Goal: Navigation & Orientation: Find specific page/section

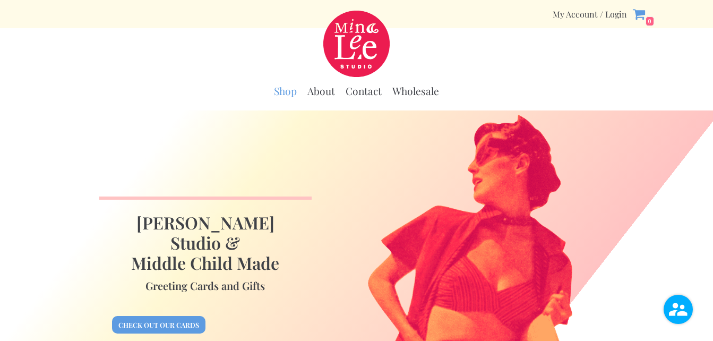
click at [284, 90] on link "Shop" at bounding box center [285, 90] width 23 height 13
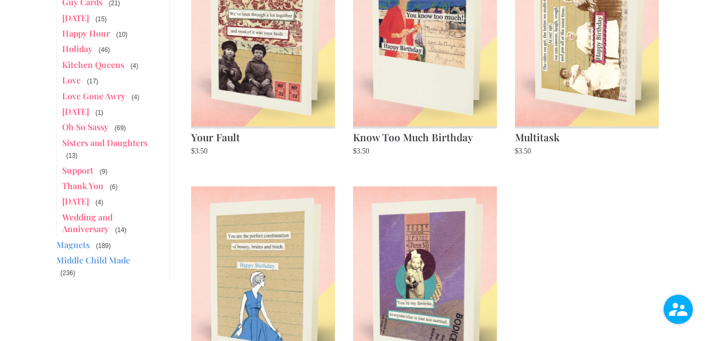
scroll to position [478, 0]
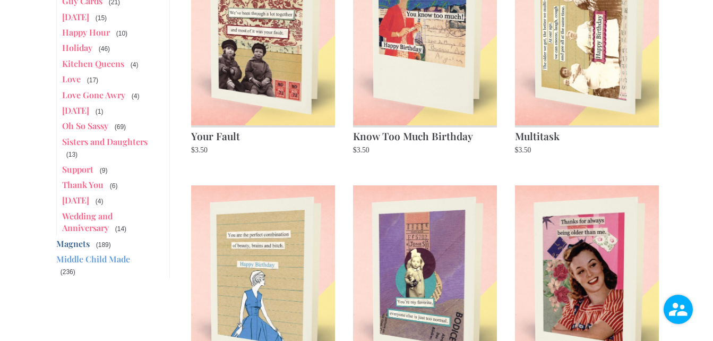
click at [72, 238] on link "Magnets" at bounding box center [72, 243] width 33 height 11
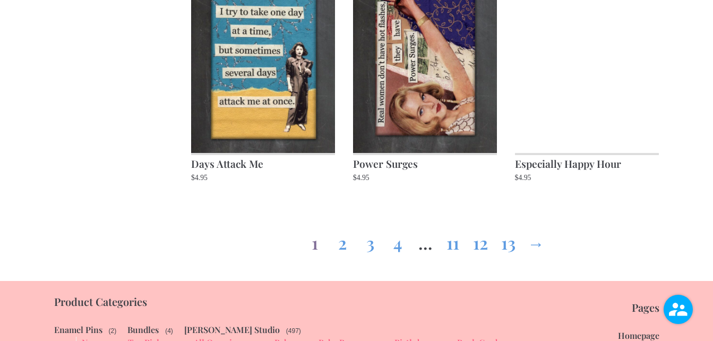
scroll to position [1221, 0]
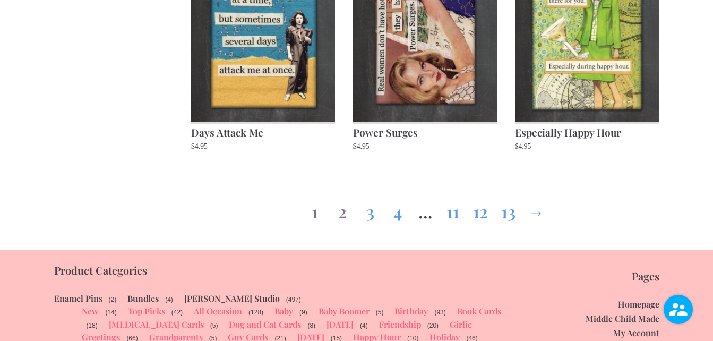
click at [341, 211] on link "2" at bounding box center [342, 209] width 17 height 38
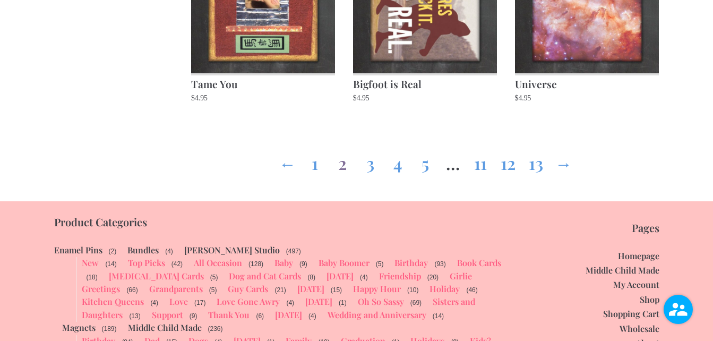
scroll to position [1274, 0]
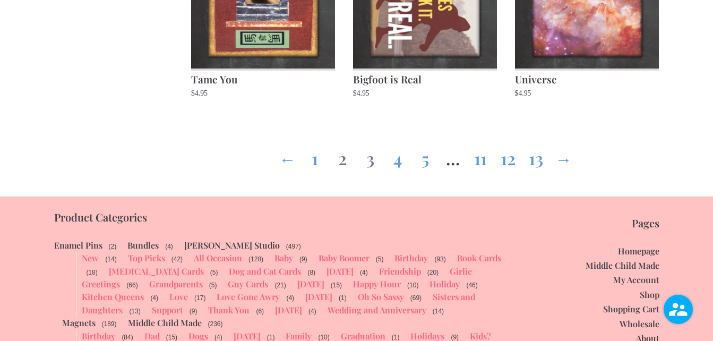
click at [366, 156] on link "3" at bounding box center [370, 156] width 17 height 38
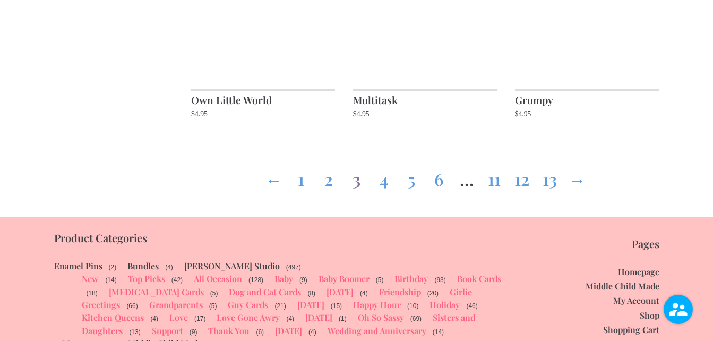
scroll to position [1274, 0]
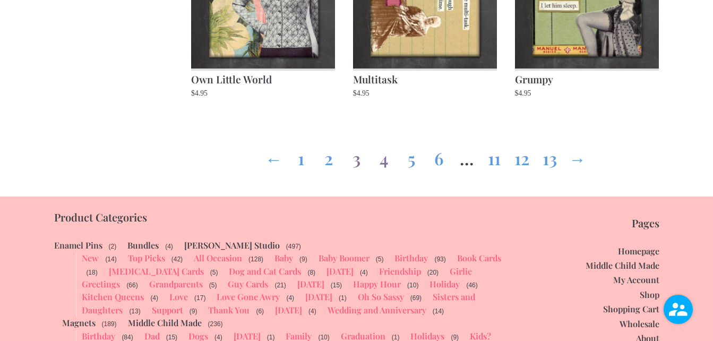
click at [384, 158] on link "4" at bounding box center [383, 156] width 17 height 38
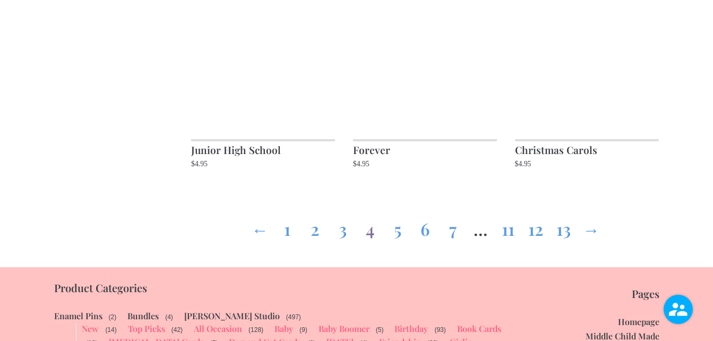
scroll to position [1221, 0]
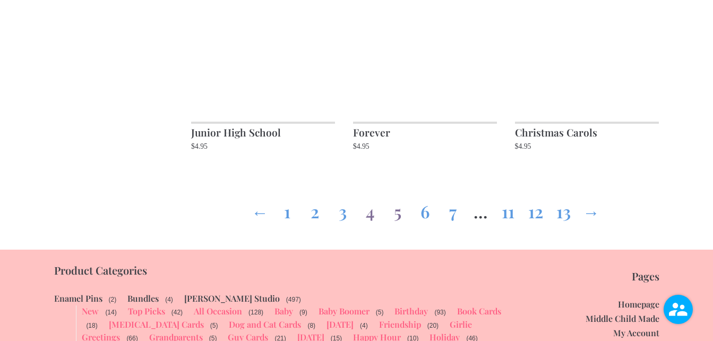
click at [397, 213] on link "5" at bounding box center [397, 209] width 17 height 38
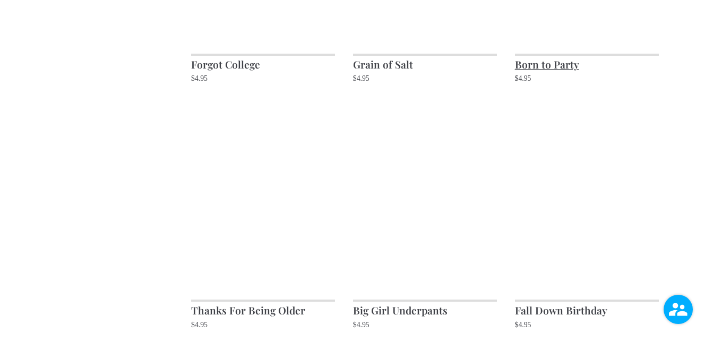
scroll to position [796, 0]
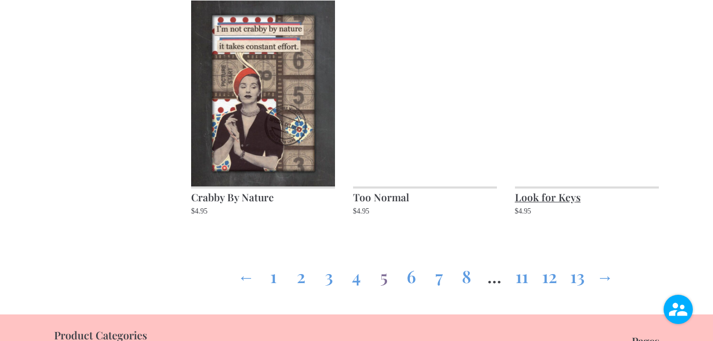
scroll to position [1168, 0]
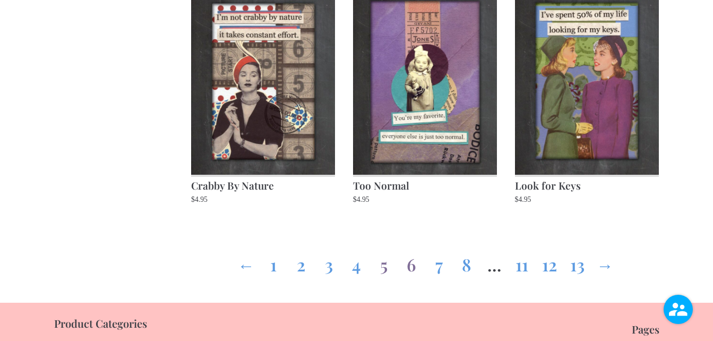
click at [411, 264] on link "6" at bounding box center [411, 262] width 17 height 38
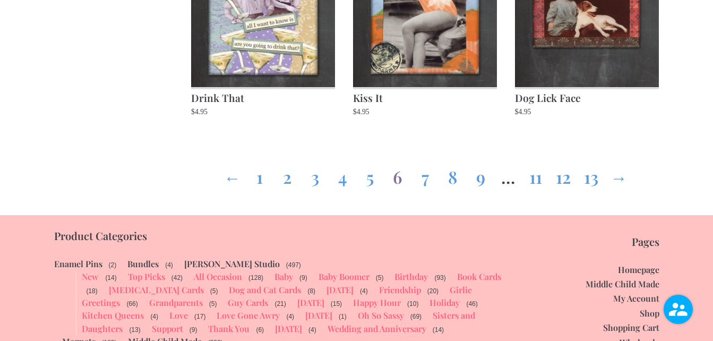
scroll to position [1274, 0]
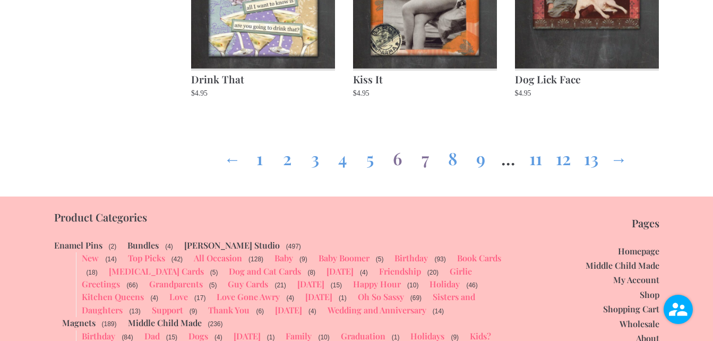
click at [424, 158] on link "7" at bounding box center [425, 156] width 17 height 38
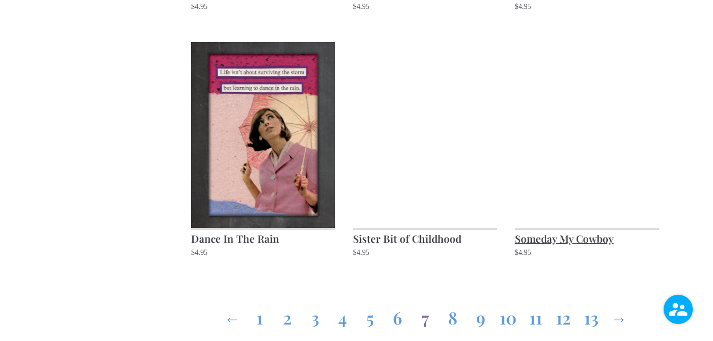
scroll to position [1168, 0]
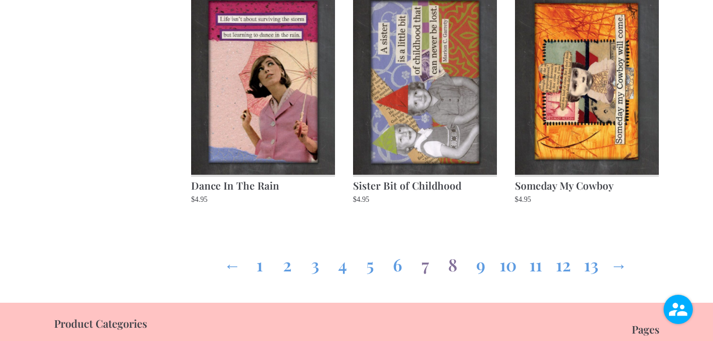
click at [451, 265] on link "8" at bounding box center [452, 262] width 17 height 38
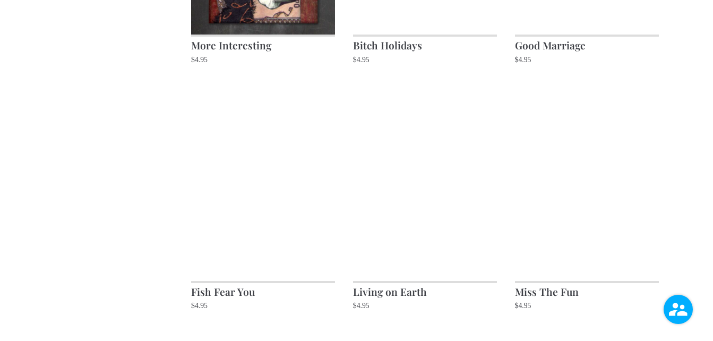
scroll to position [1115, 0]
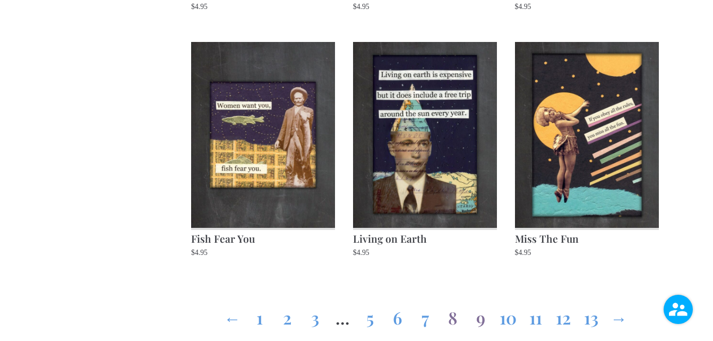
click at [481, 322] on link "9" at bounding box center [480, 315] width 17 height 38
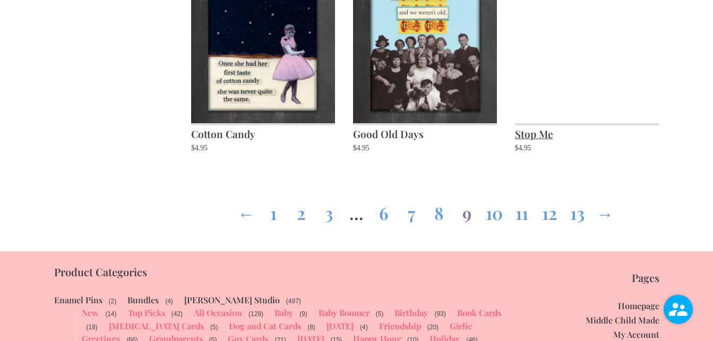
scroll to position [1221, 0]
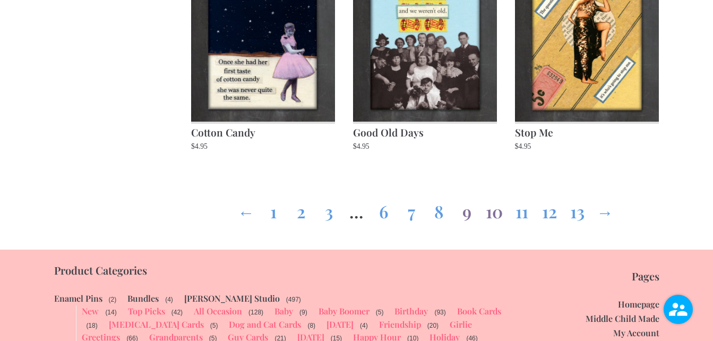
click at [492, 213] on link "10" at bounding box center [494, 209] width 17 height 38
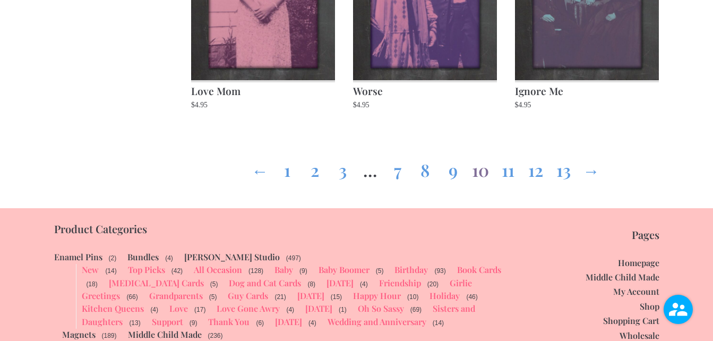
scroll to position [1274, 0]
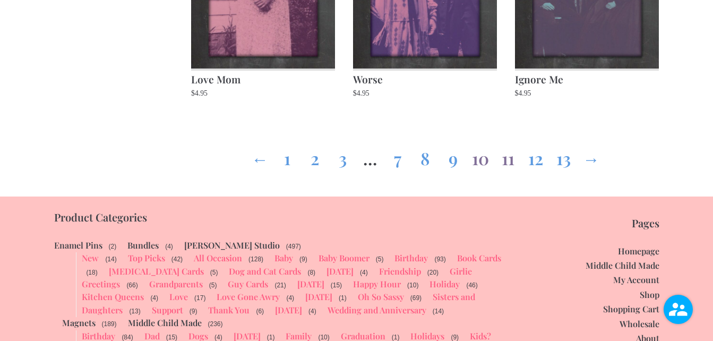
click at [508, 162] on link "11" at bounding box center [508, 156] width 17 height 38
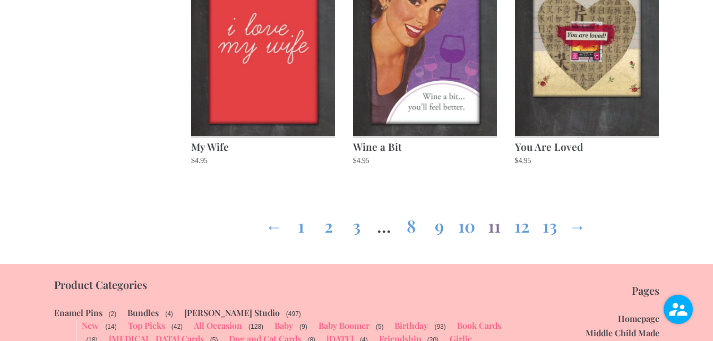
scroll to position [1221, 0]
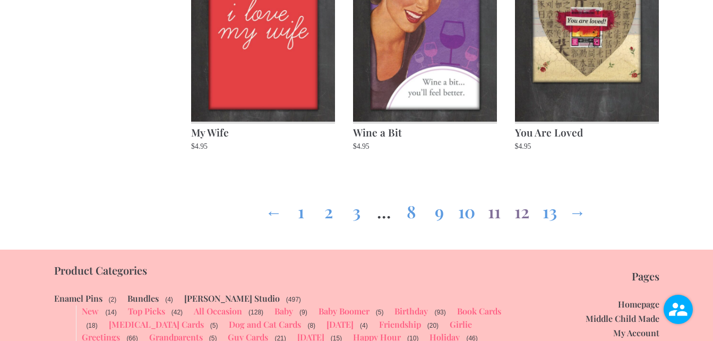
click at [522, 212] on link "12" at bounding box center [521, 209] width 17 height 38
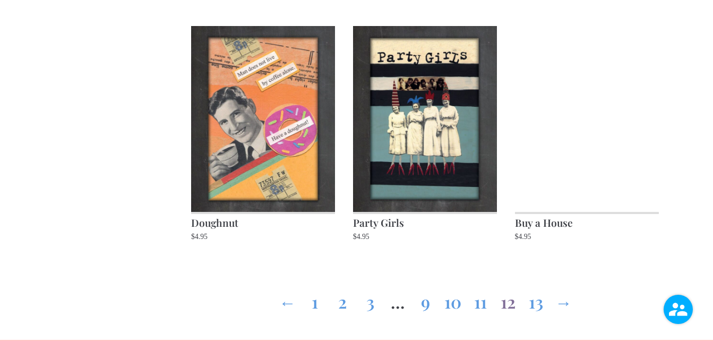
scroll to position [1168, 0]
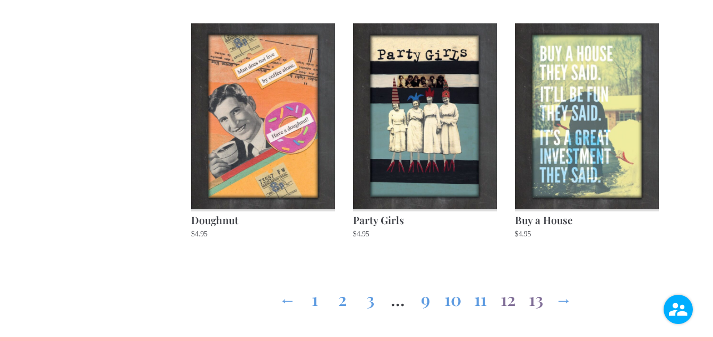
click at [535, 285] on link "13" at bounding box center [535, 297] width 17 height 38
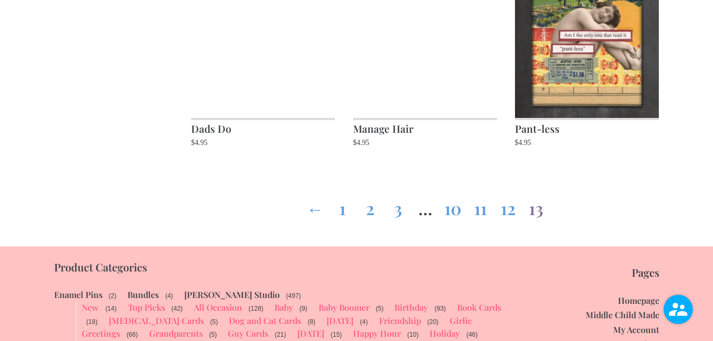
scroll to position [743, 0]
